Goal: Navigation & Orientation: Find specific page/section

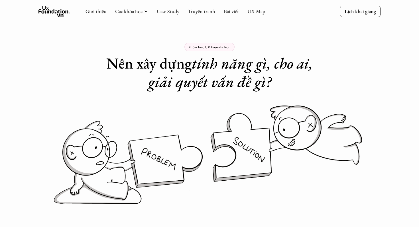
click at [57, 12] on use at bounding box center [53, 11] width 31 height 11
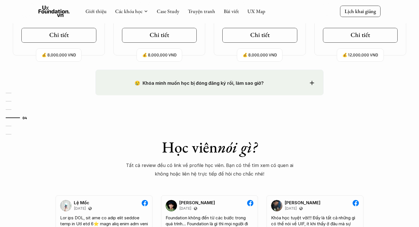
scroll to position [579, 0]
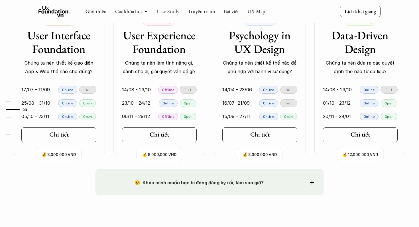
click at [167, 9] on link "Case Study" at bounding box center [168, 11] width 23 height 7
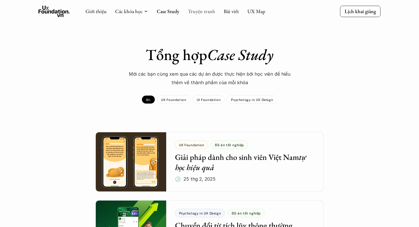
click at [199, 13] on link "Truyện tranh" at bounding box center [201, 11] width 27 height 7
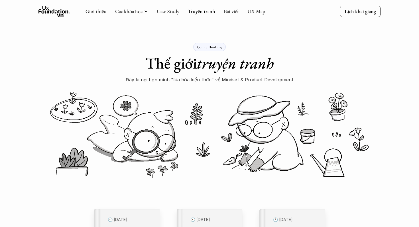
click at [55, 14] on icon at bounding box center [53, 11] width 31 height 11
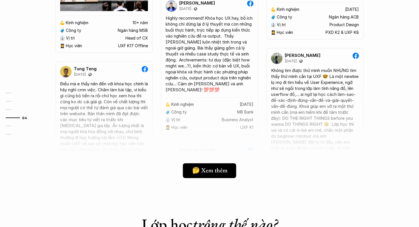
scroll to position [1276, 0]
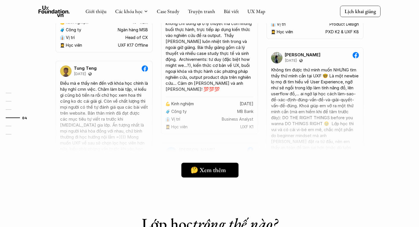
click at [213, 171] on h5 "🤔 Xem thêm" at bounding box center [207, 169] width 35 height 7
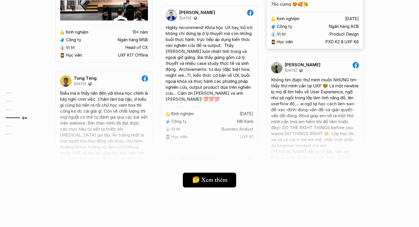
scroll to position [1267, 0]
